Goal: Transaction & Acquisition: Purchase product/service

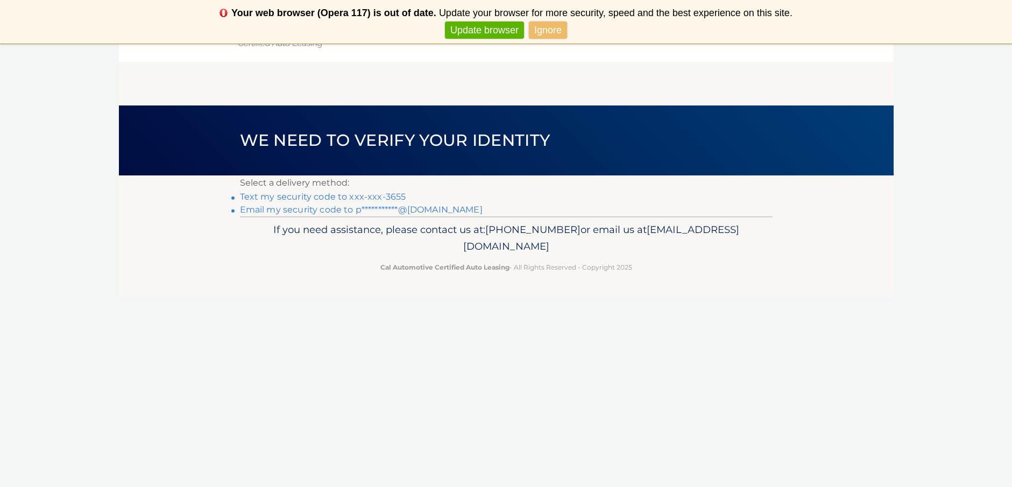
click at [340, 197] on link "Text my security code to xxx-xxx-3655" at bounding box center [323, 196] width 166 height 10
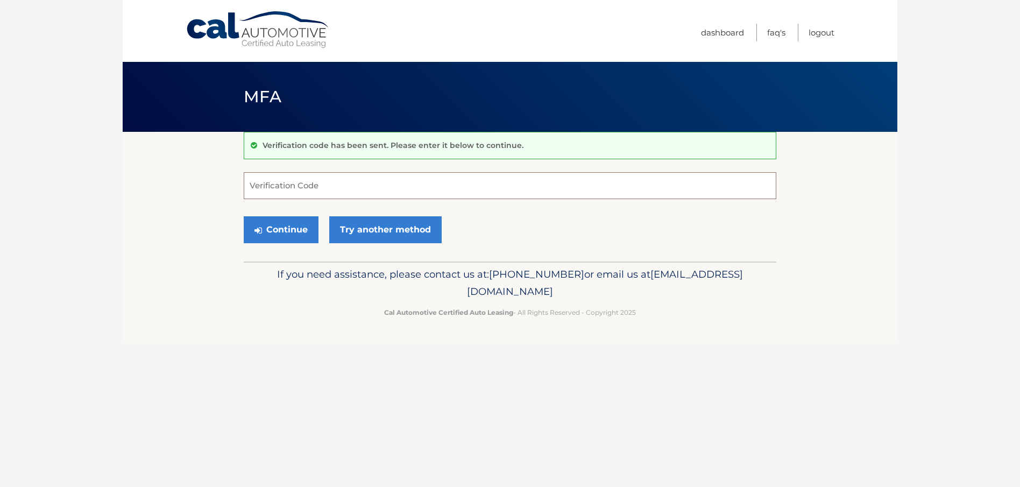
click at [303, 191] on input "Verification Code" at bounding box center [510, 185] width 532 height 27
type input "694012"
click at [277, 233] on button "Continue" at bounding box center [281, 229] width 75 height 27
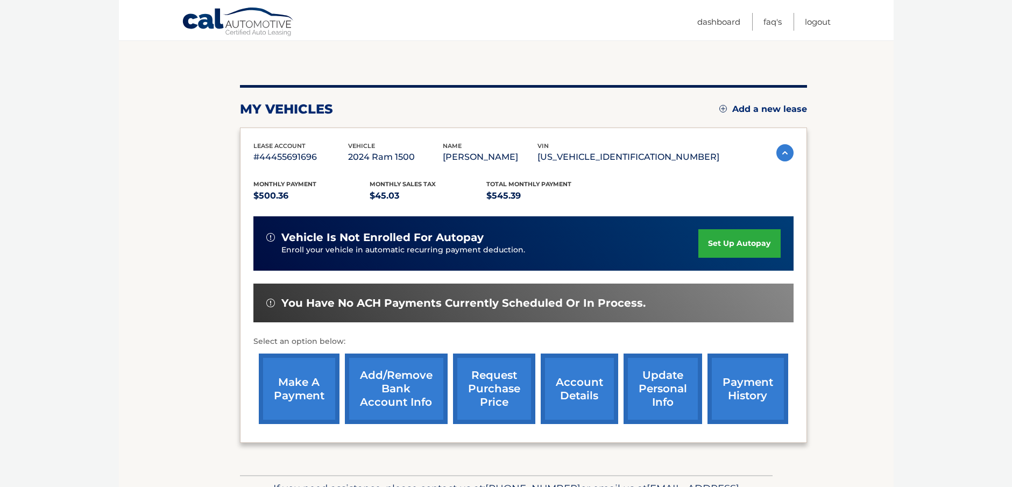
scroll to position [108, 0]
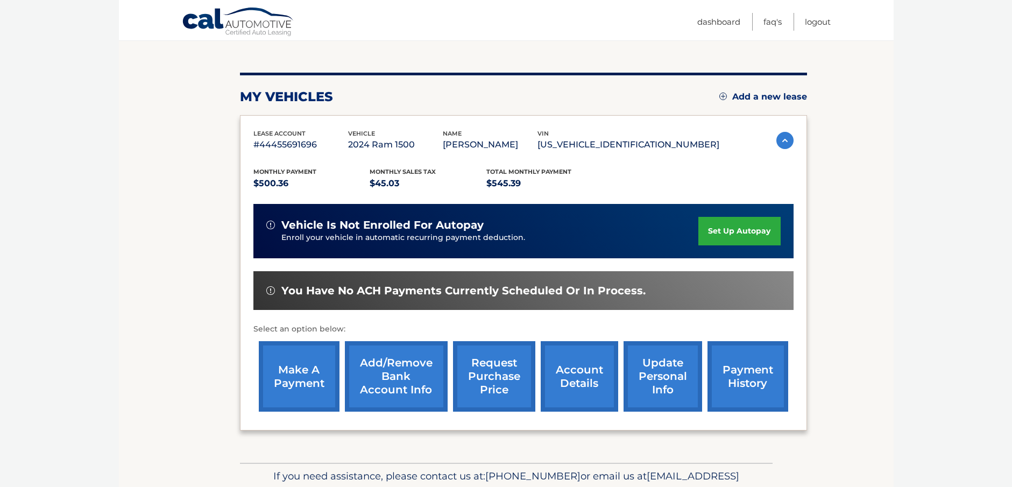
click at [281, 381] on link "make a payment" at bounding box center [299, 376] width 81 height 70
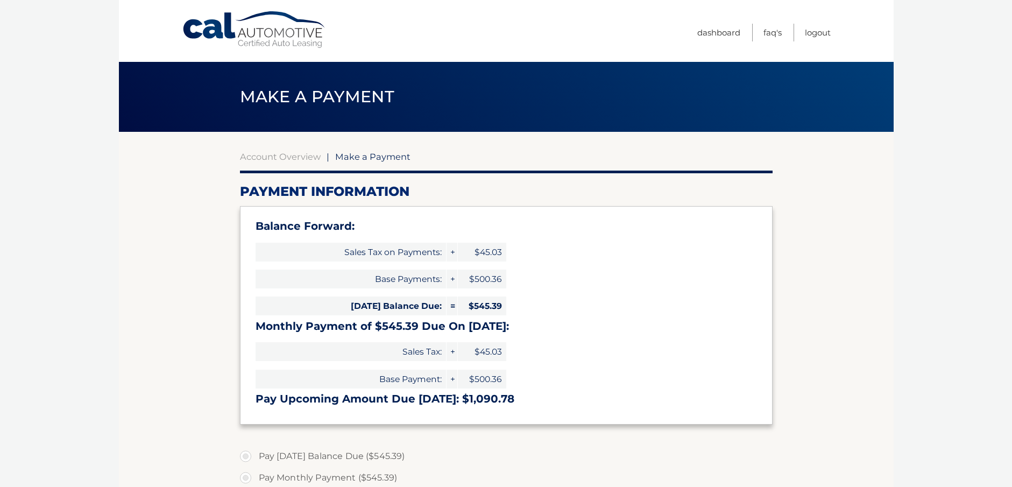
select select "NTY3ZTRhMGQtOTJkOS00YTZjLThjMWUtMGNhYWUyMzc1NDQ5"
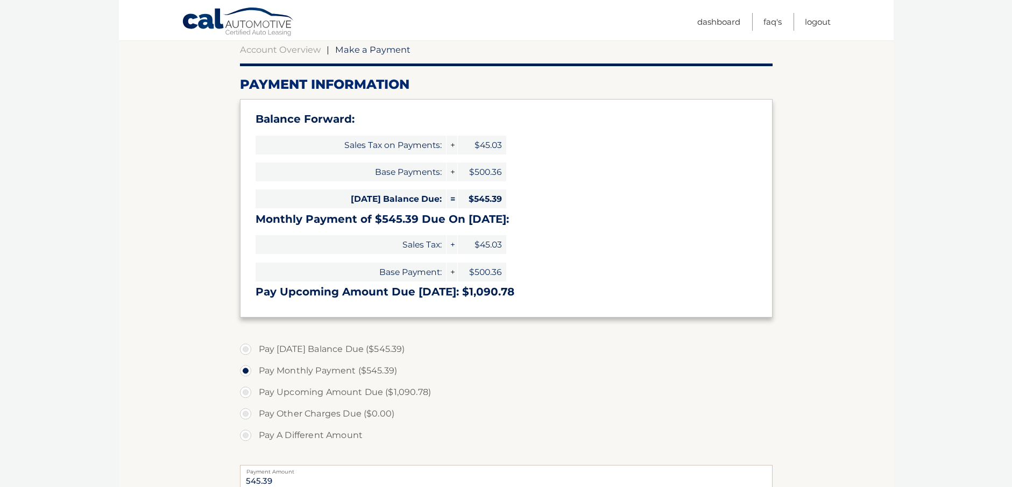
scroll to position [108, 0]
click at [248, 346] on label "Pay Today's Balance Due ($545.39)" at bounding box center [506, 349] width 532 height 22
click at [248, 346] on input "Pay Today's Balance Due ($545.39)" at bounding box center [249, 346] width 11 height 17
radio input "true"
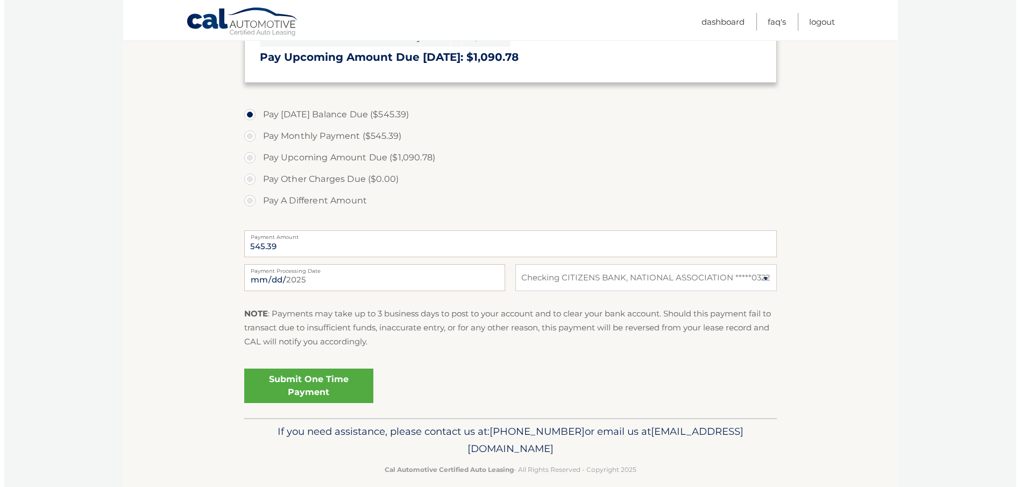
scroll to position [354, 0]
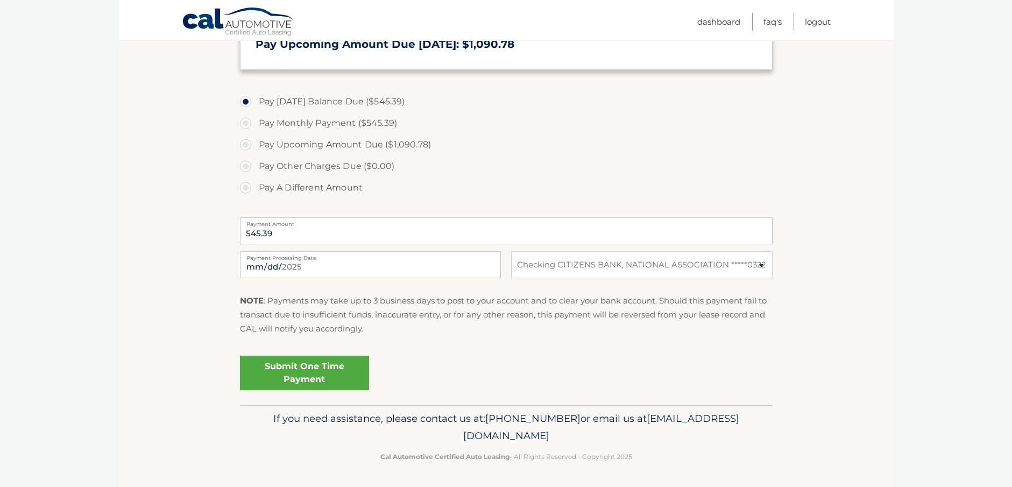
click at [296, 372] on link "Submit One Time Payment" at bounding box center [304, 373] width 129 height 34
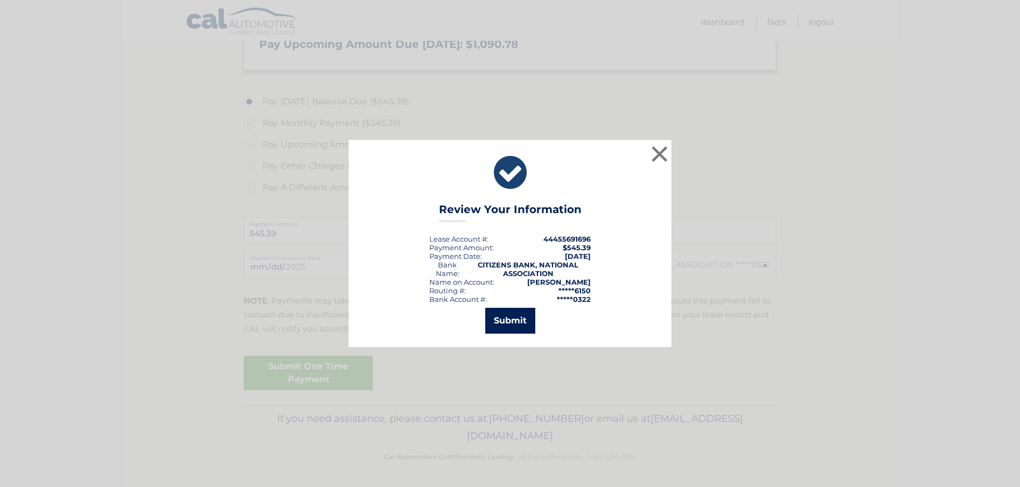
click at [510, 325] on button "Submit" at bounding box center [510, 321] width 50 height 26
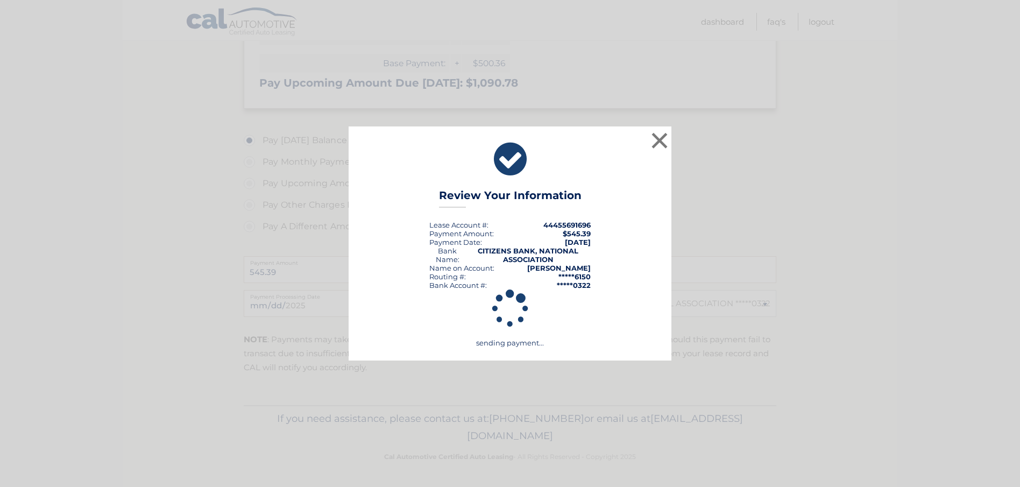
scroll to position [316, 0]
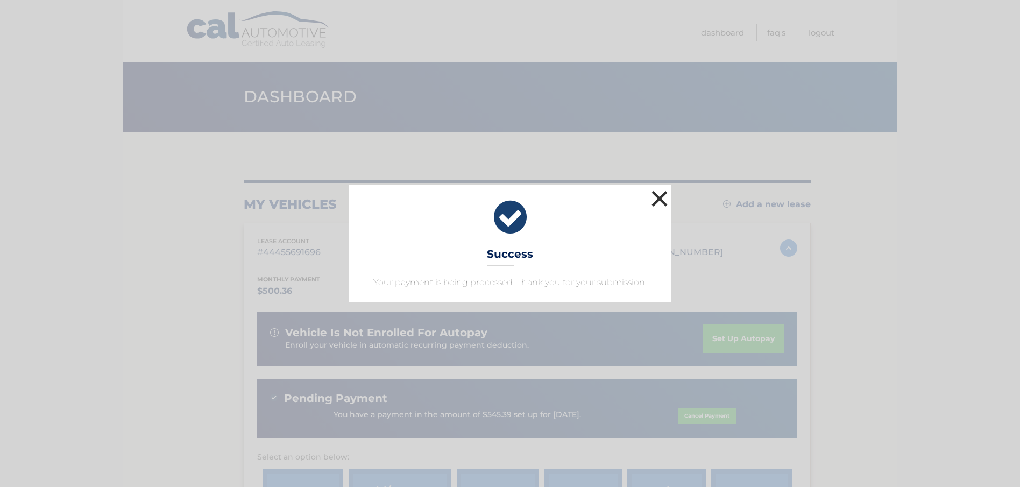
click at [663, 200] on button "×" at bounding box center [660, 199] width 22 height 22
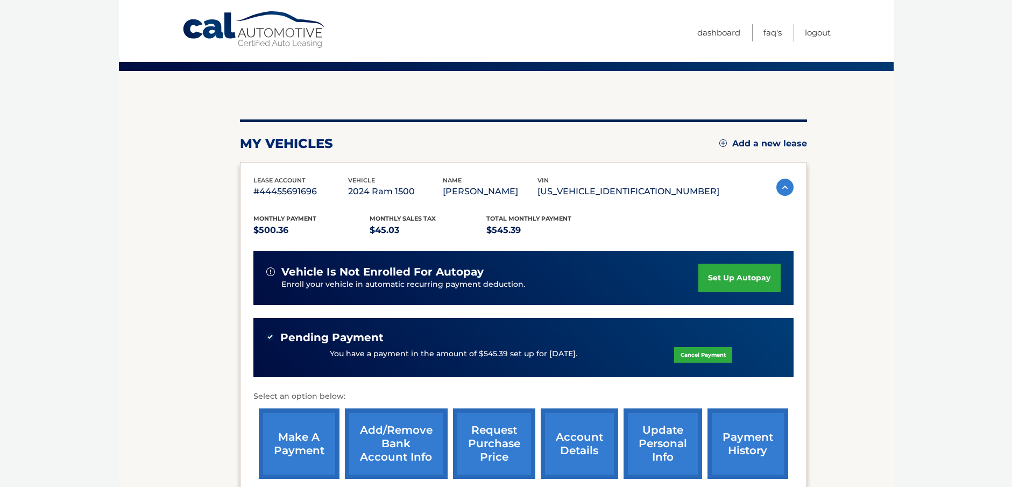
scroll to position [108, 0]
